Goal: Task Accomplishment & Management: Use online tool/utility

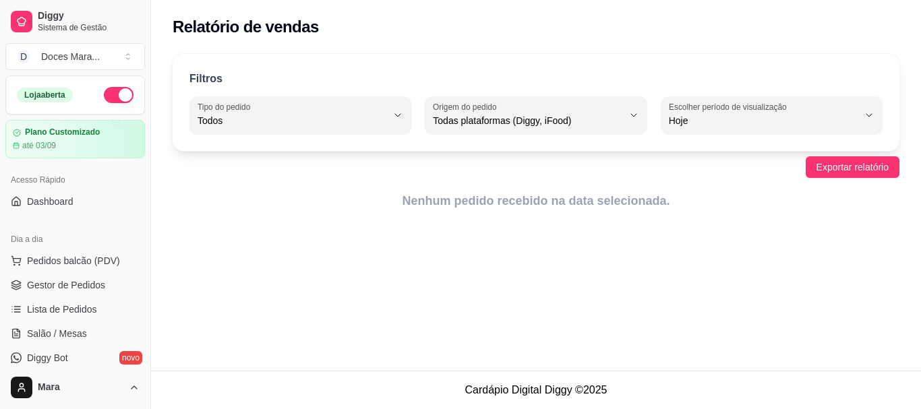
select select "ALL"
select select "0"
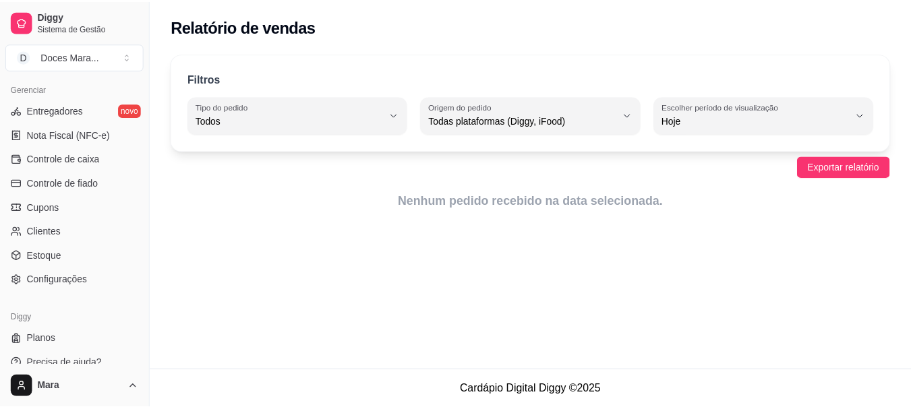
scroll to position [561, 0]
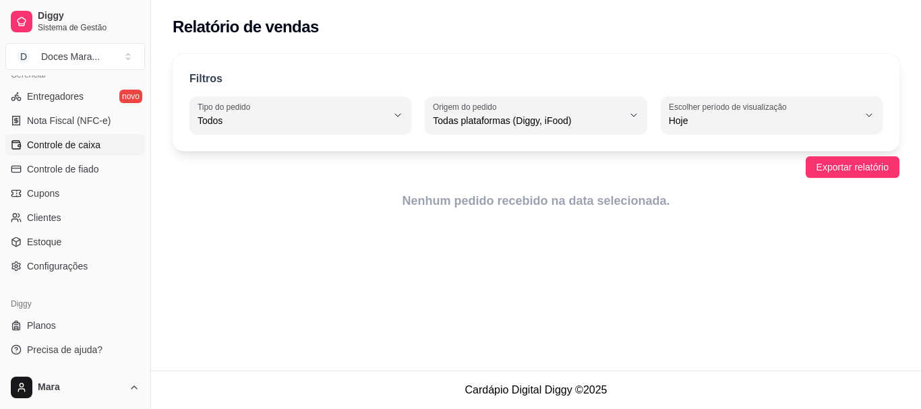
click at [68, 142] on span "Controle de caixa" at bounding box center [64, 144] width 74 height 13
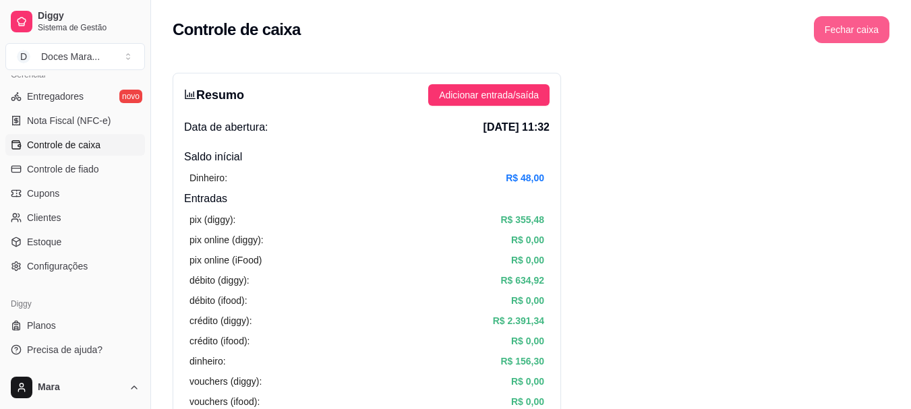
click at [834, 24] on button "Fechar caixa" at bounding box center [852, 29] width 76 height 27
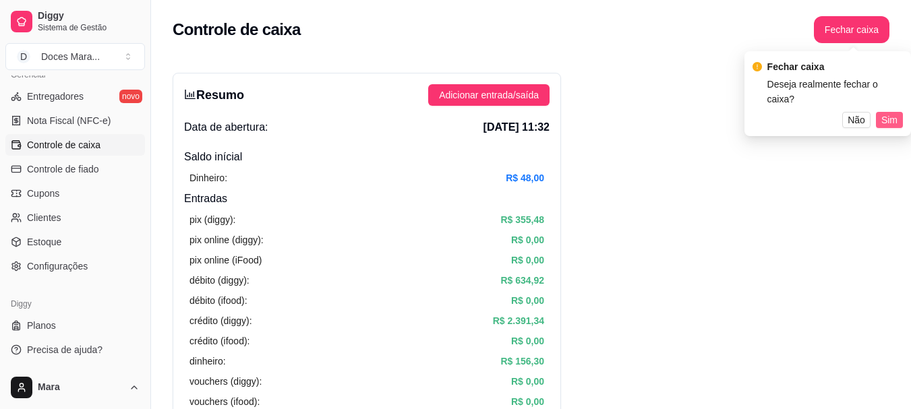
click at [885, 113] on span "Sim" at bounding box center [890, 120] width 16 height 15
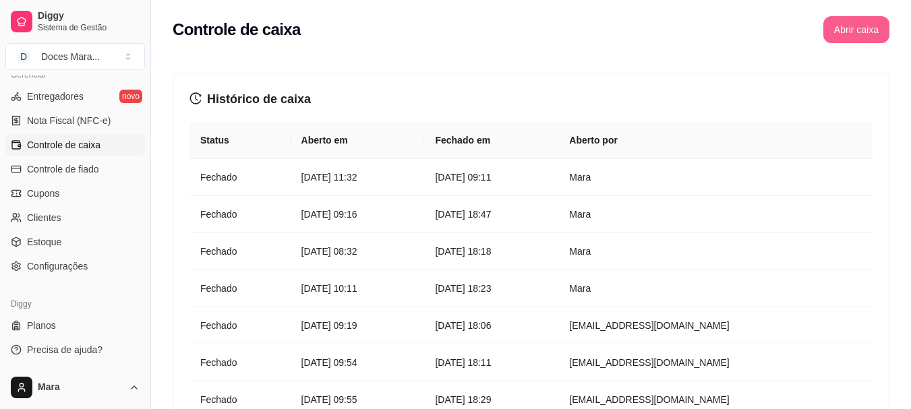
click at [864, 34] on button "Abrir caixa" at bounding box center [857, 29] width 66 height 27
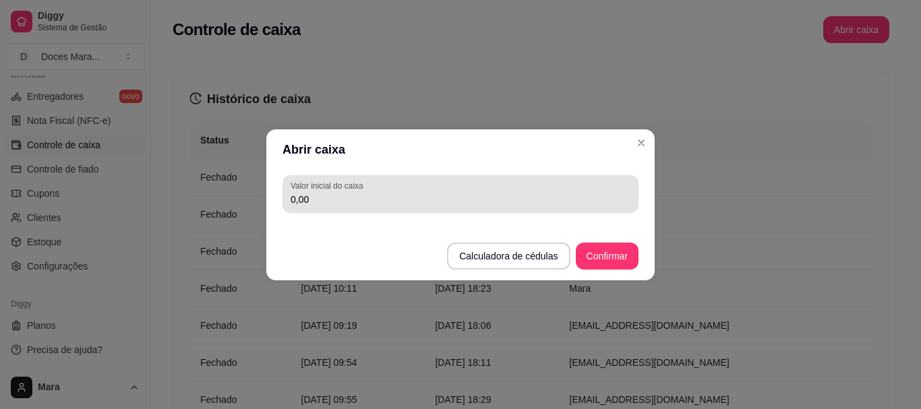
click at [378, 194] on input "0,00" at bounding box center [461, 199] width 340 height 13
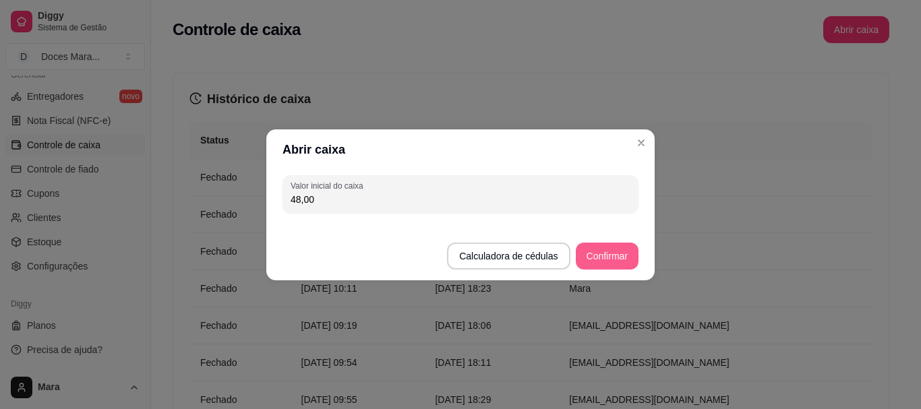
type input "48,00"
click at [596, 250] on button "Confirmar" at bounding box center [607, 256] width 61 height 26
